Goal: Information Seeking & Learning: Learn about a topic

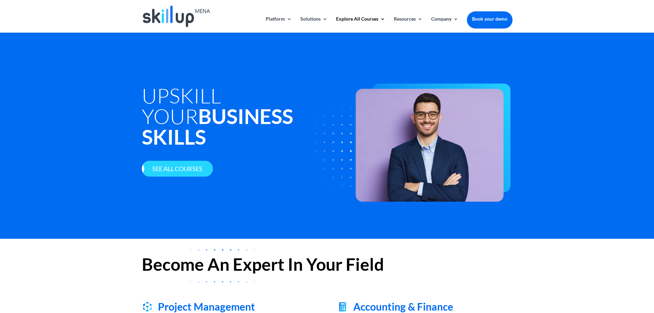
click at [184, 161] on link "See all courses" at bounding box center [177, 169] width 71 height 16
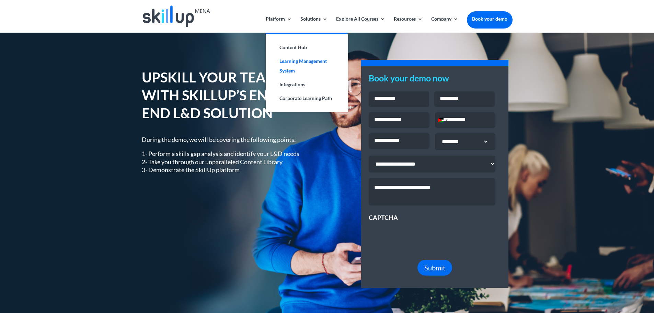
click at [288, 62] on link "Learning Management System" at bounding box center [307, 65] width 69 height 23
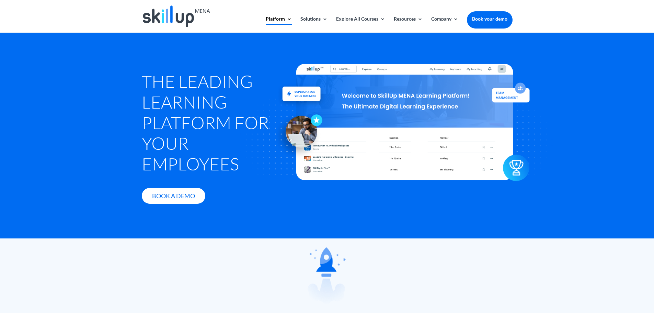
click at [595, 88] on div "The Leading Learning Platform for Your Employees Book A Demo" at bounding box center [327, 135] width 654 height 206
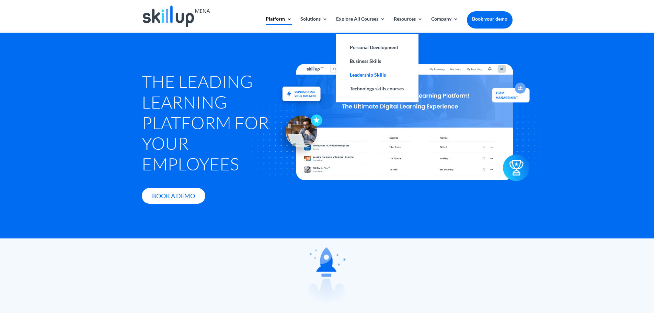
click at [367, 74] on link "Leadership Skills" at bounding box center [377, 75] width 69 height 14
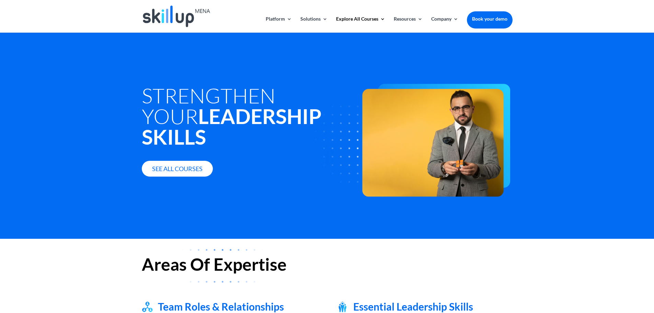
click at [188, 145] on div at bounding box center [327, 156] width 654 height 313
click at [179, 161] on link "See all courses" at bounding box center [177, 169] width 71 height 16
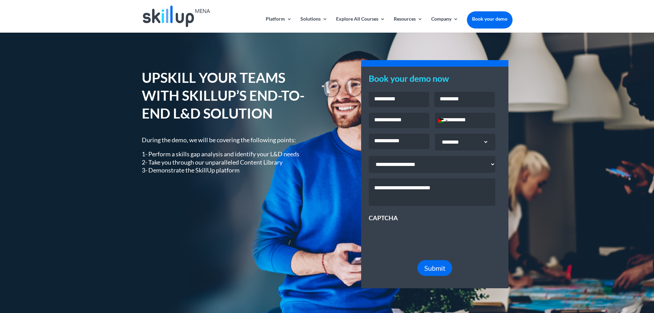
click at [533, 216] on div "UPSKILL YOUR TEAMS WITH SKILLUP’S END-TO-END L&D SOLUTION During the demo, we w…" at bounding box center [327, 178] width 654 height 291
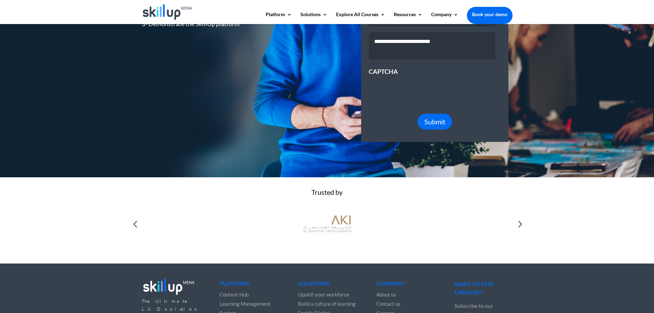
scroll to position [172, 0]
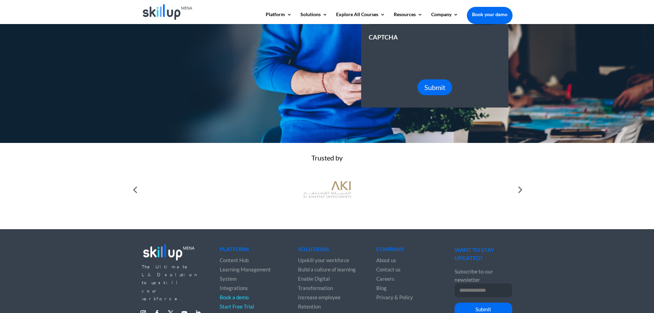
click at [132, 193] on div at bounding box center [135, 190] width 14 height 14
click at [134, 193] on div at bounding box center [135, 190] width 14 height 14
click at [518, 193] on div at bounding box center [520, 190] width 14 height 14
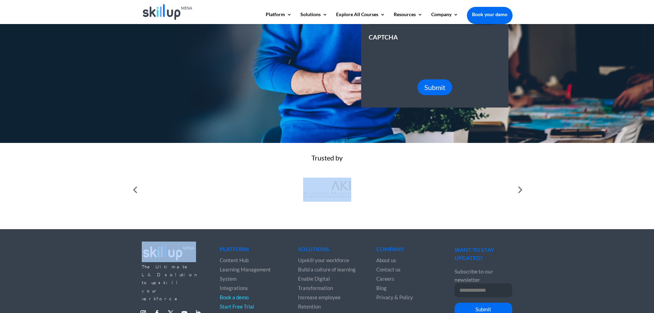
click at [518, 193] on div at bounding box center [520, 190] width 14 height 14
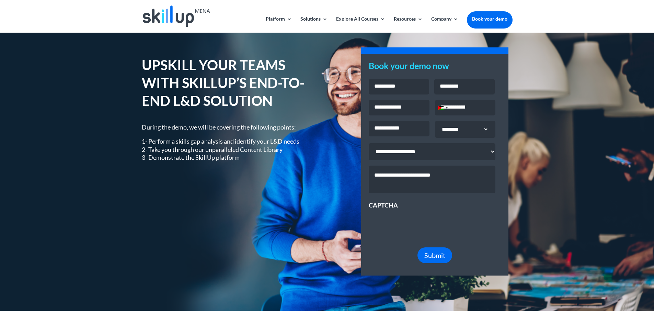
scroll to position [0, 0]
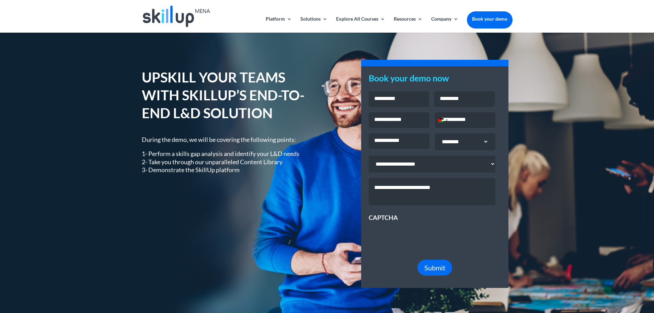
click at [175, 15] on img at bounding box center [176, 16] width 67 height 22
